Goal: Task Accomplishment & Management: Manage account settings

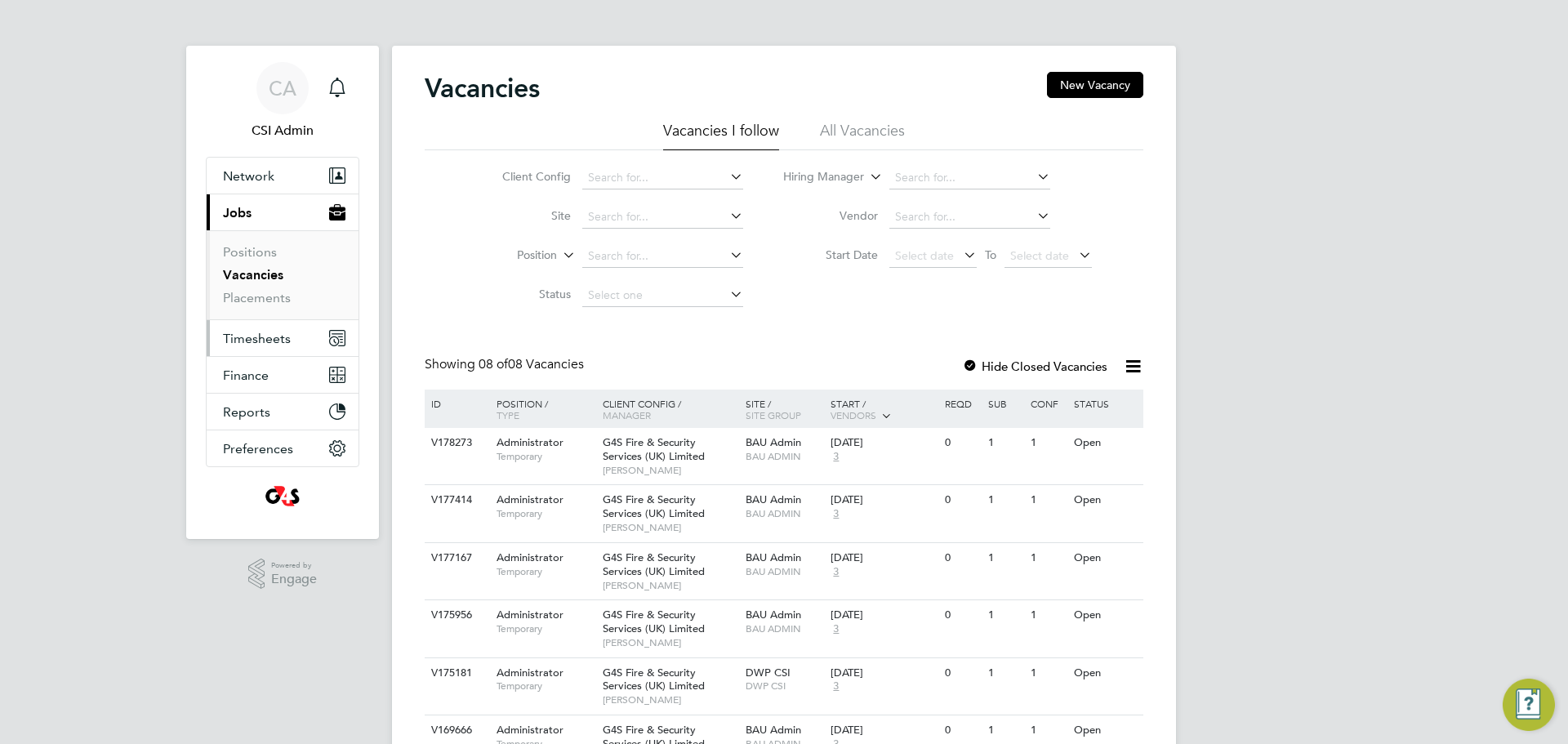
click at [255, 338] on span "Timesheets" at bounding box center [257, 338] width 68 height 15
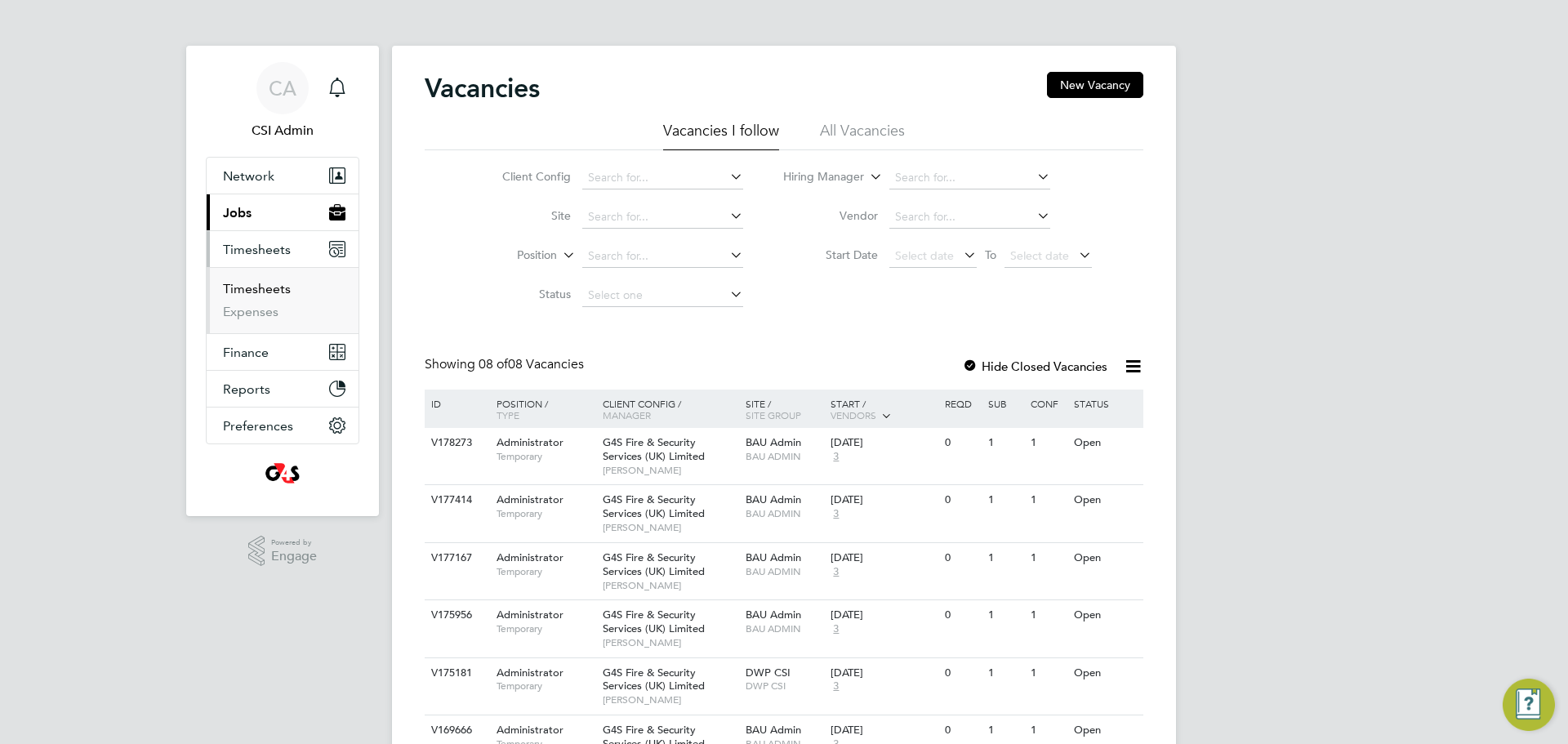
click at [265, 292] on link "Timesheets" at bounding box center [257, 288] width 68 height 15
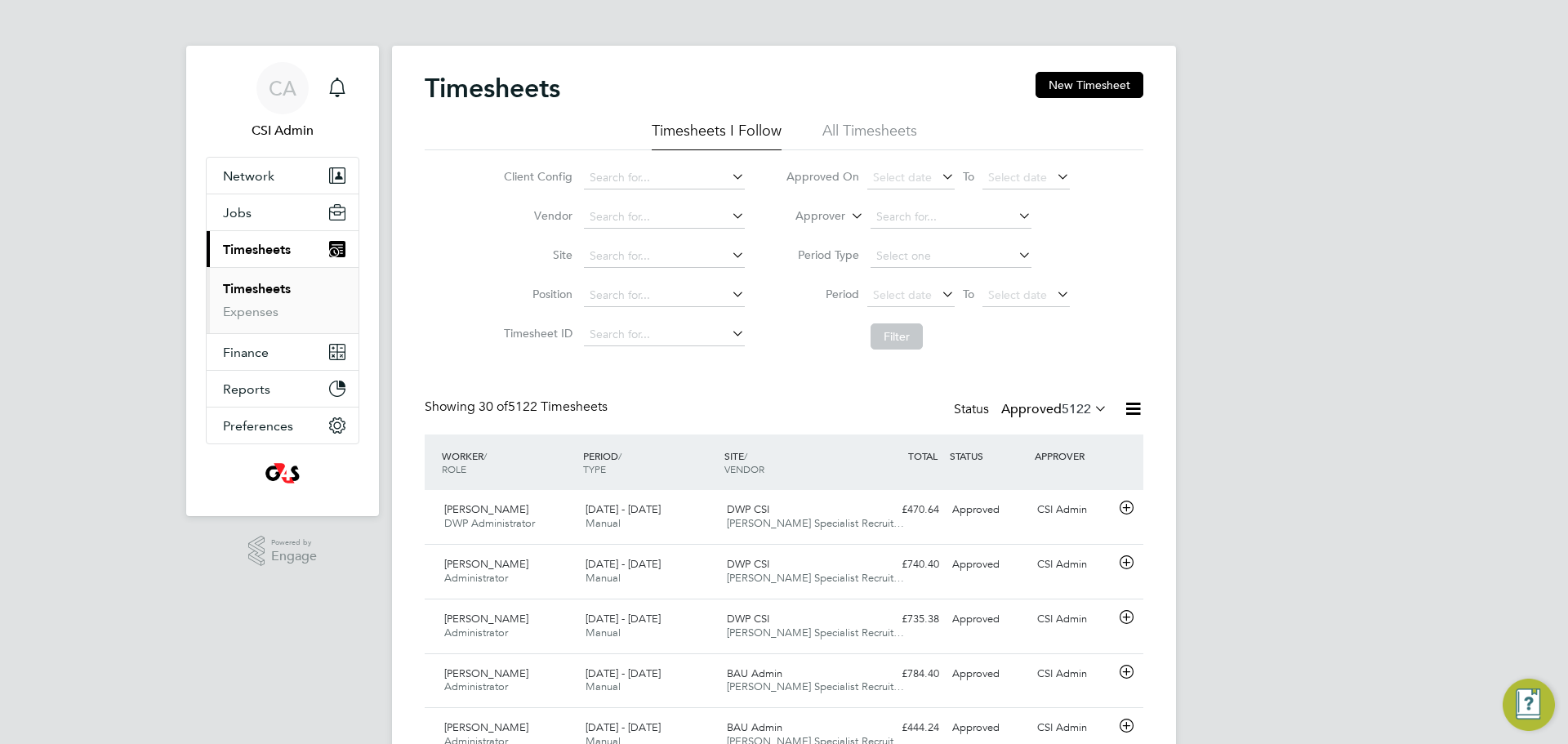
drag, startPoint x: 1042, startPoint y: 406, endPoint x: 1026, endPoint y: 425, distance: 24.8
click at [1042, 408] on label "Approved 5122" at bounding box center [1054, 408] width 106 height 16
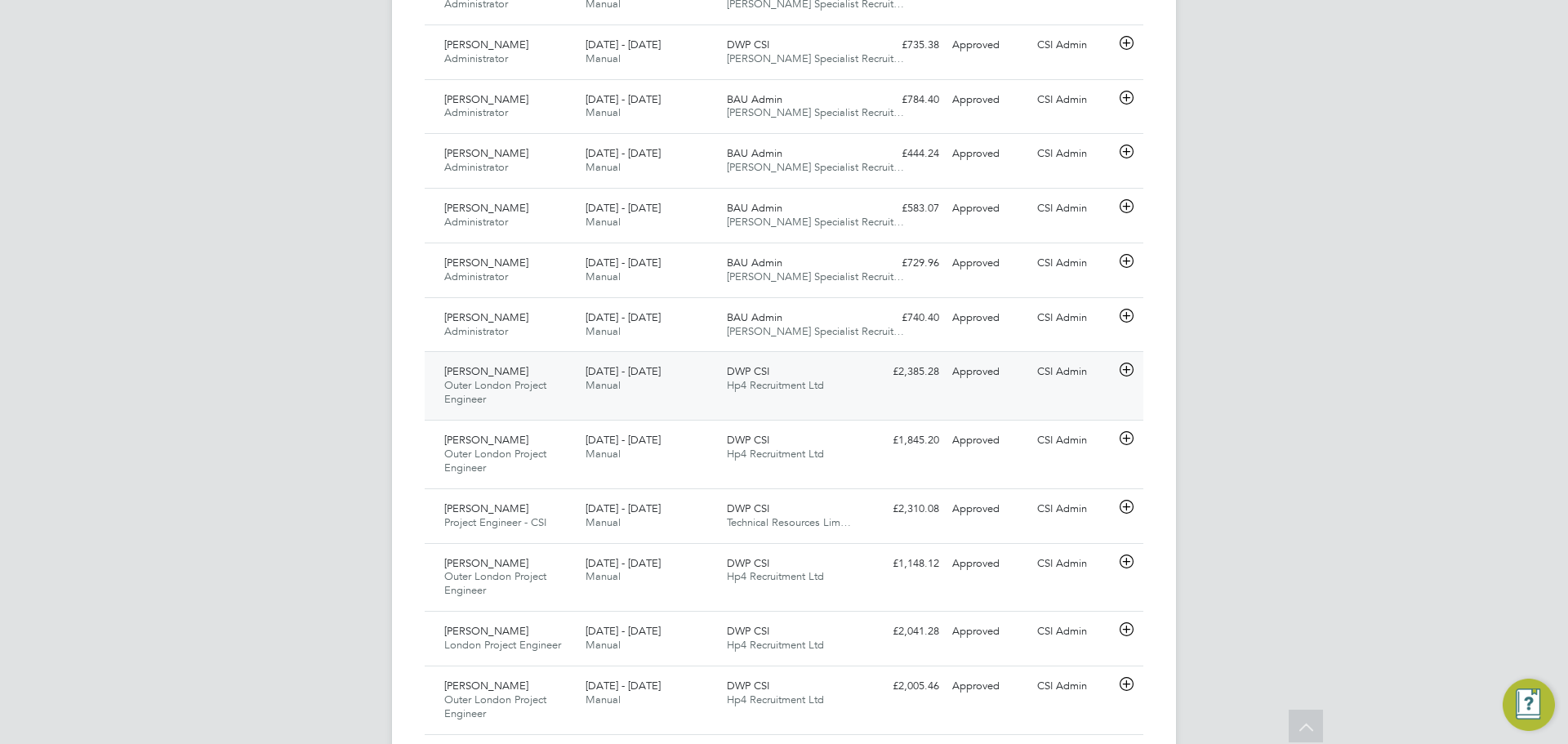
click at [871, 382] on div "£2,385.28 Approved" at bounding box center [904, 372] width 85 height 27
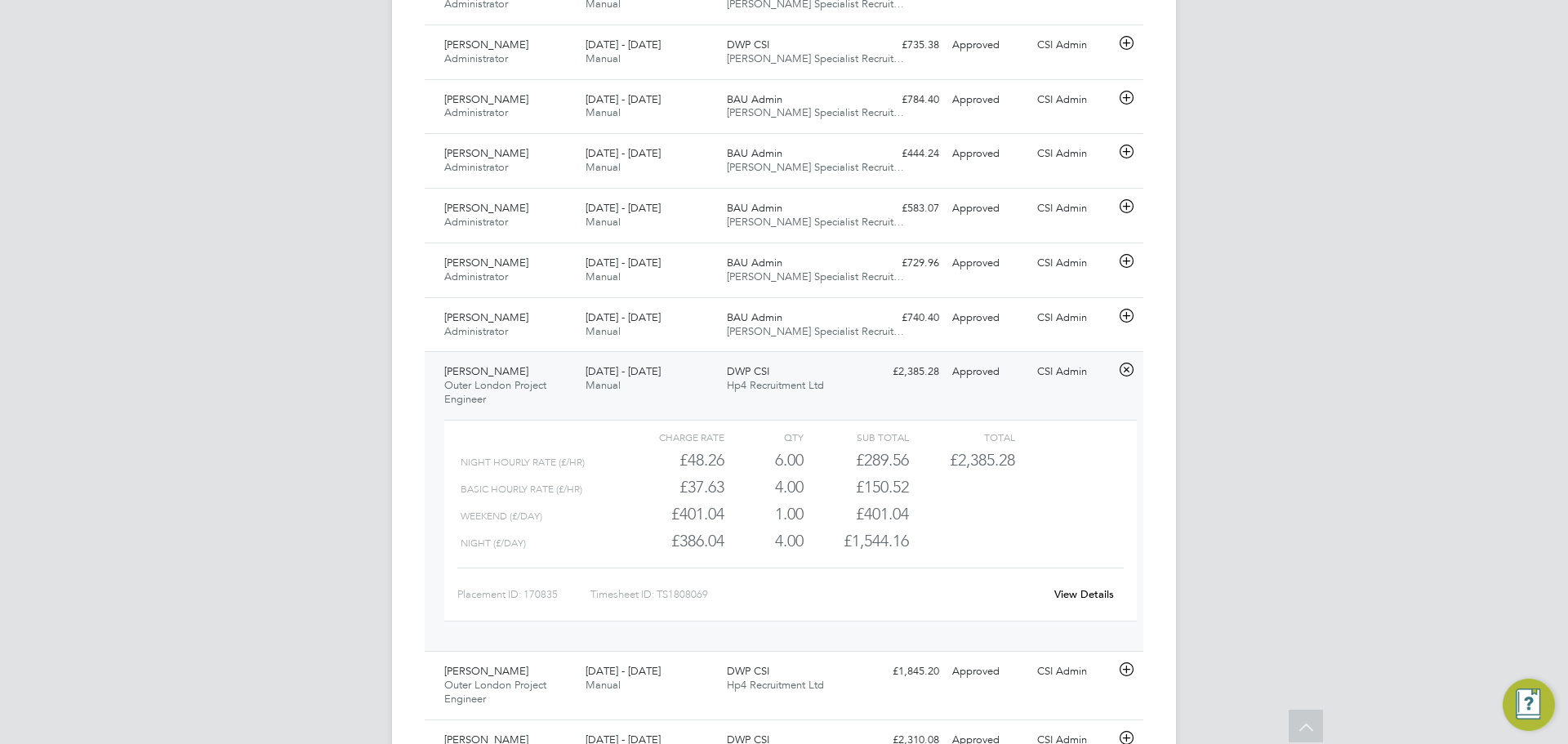
click at [1094, 588] on div "View Details" at bounding box center [1083, 595] width 80 height 26
click at [1094, 592] on link "View Details" at bounding box center [1084, 594] width 60 height 14
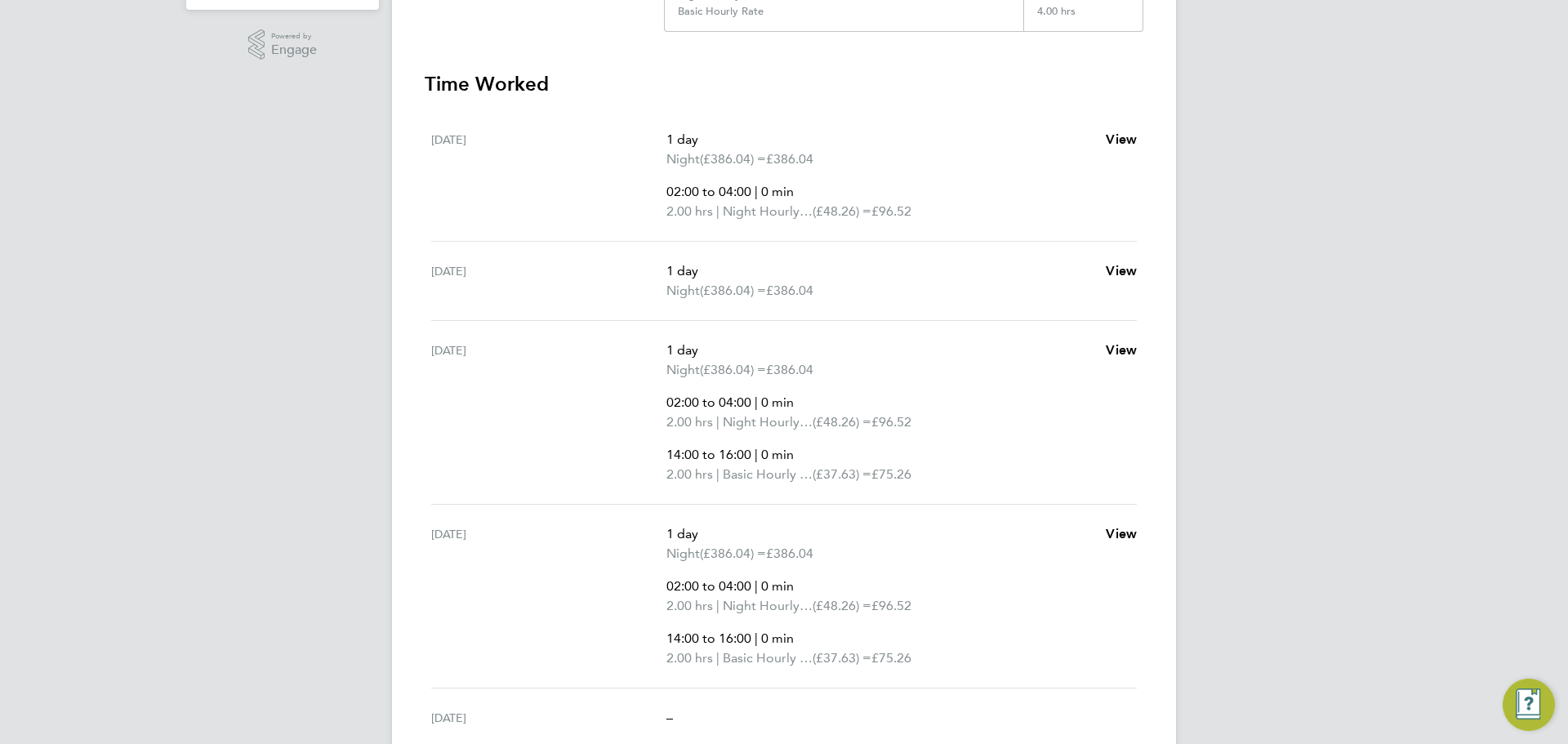
scroll to position [527, 0]
